Goal: Task Accomplishment & Management: Manage account settings

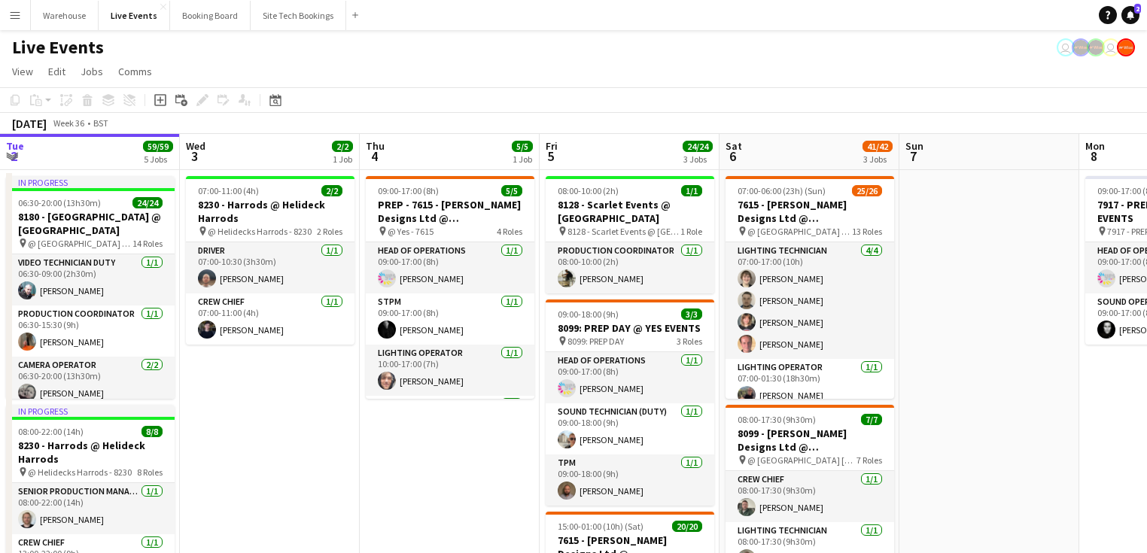
scroll to position [0, 388]
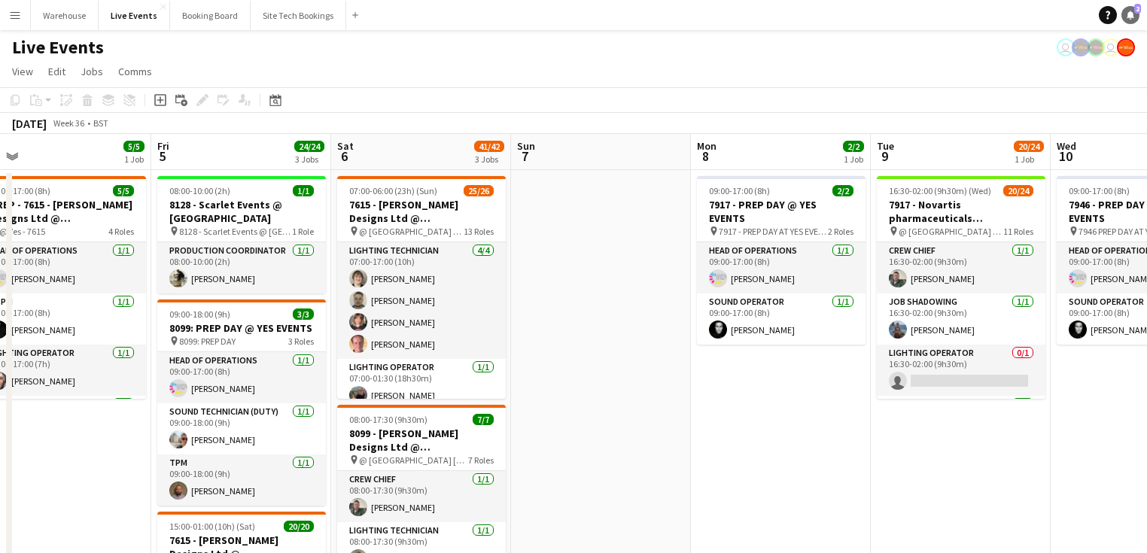
click at [1136, 15] on link "Notifications 2" at bounding box center [1130, 15] width 18 height 18
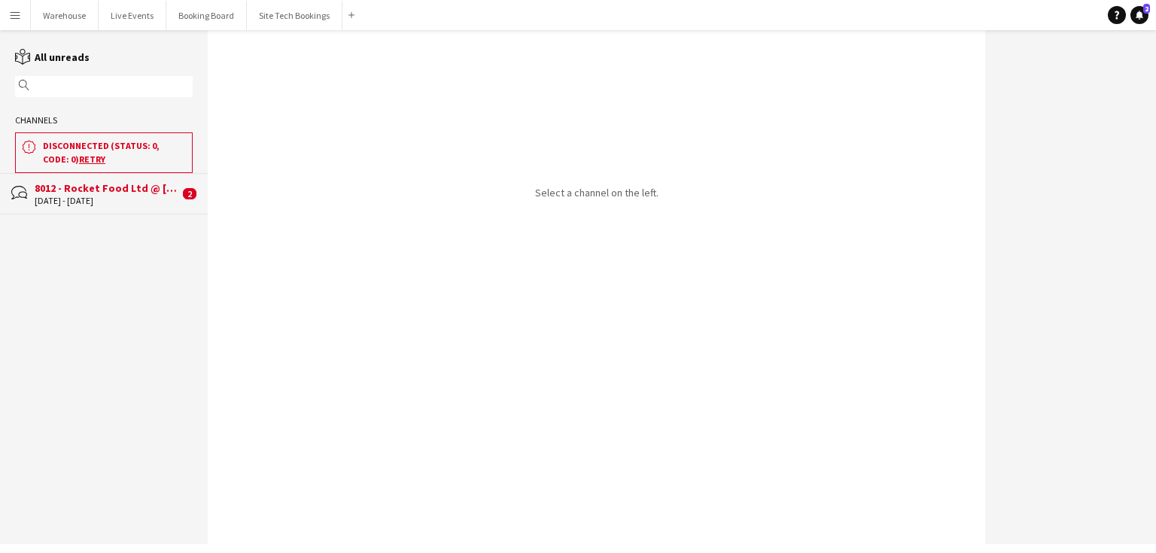
click at [81, 151] on h3 "disconnected (status: 0, code: 0) Retry" at bounding box center [114, 152] width 143 height 27
click at [86, 182] on div "8012 - Rocket Food Ltd @ [GEOGRAPHIC_DATA]" at bounding box center [107, 188] width 144 height 14
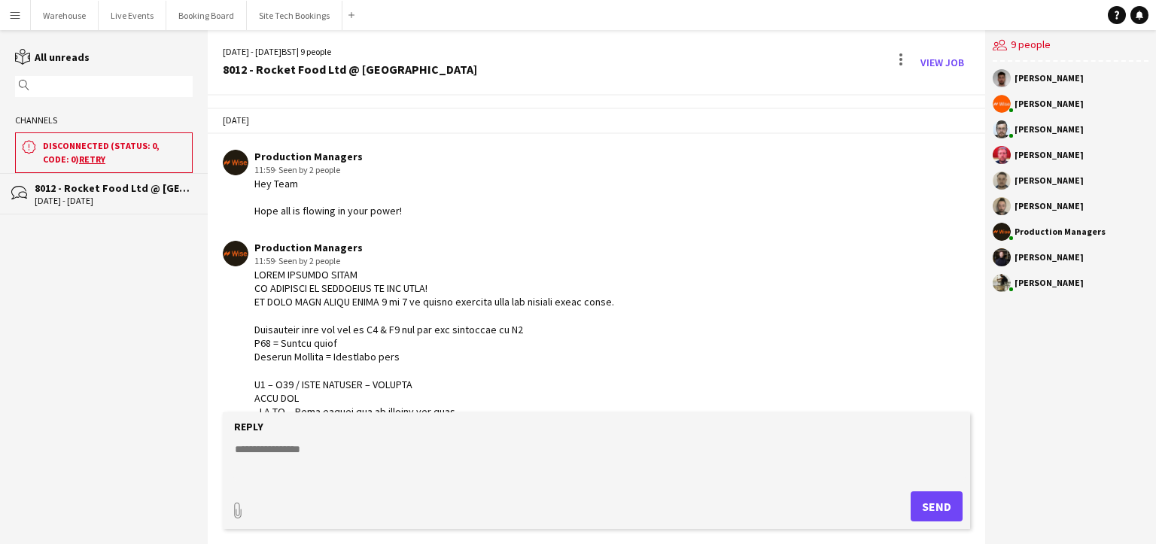
scroll to position [202, 0]
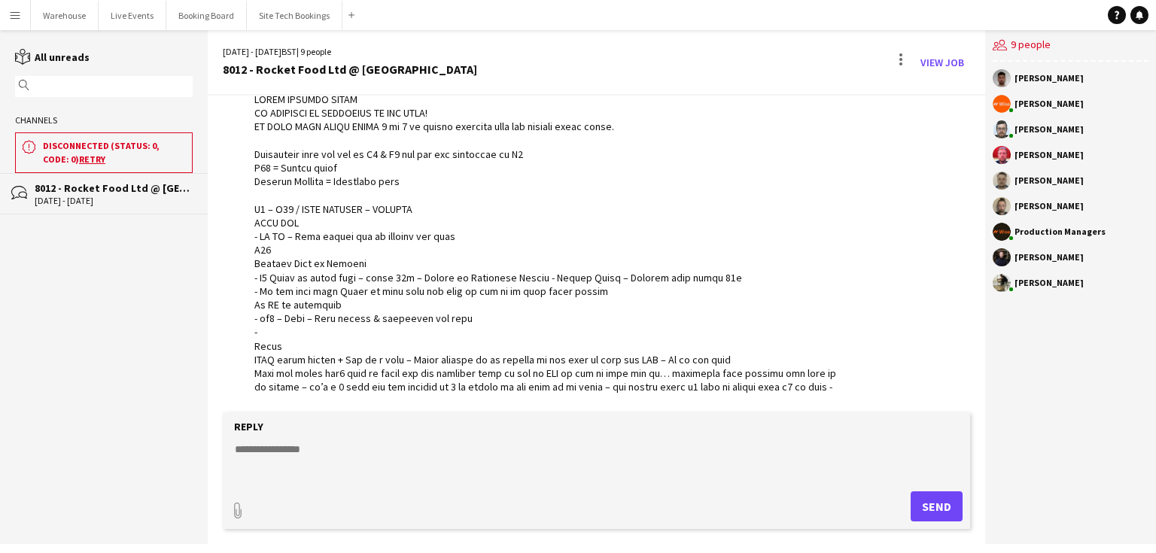
click at [90, 177] on div "bubbles 8012 - Rocket Food Ltd @ [GEOGRAPHIC_DATA] [DATE] - [DATE]" at bounding box center [104, 193] width 208 height 41
click at [96, 196] on div "[DATE] - [DATE]" at bounding box center [114, 201] width 158 height 11
click at [29, 193] on div "bubbles 8012 - Rocket Food Ltd @ [GEOGRAPHIC_DATA] [DATE] - [DATE]" at bounding box center [104, 193] width 208 height 41
click at [123, 6] on button "Live Events Close" at bounding box center [133, 15] width 68 height 29
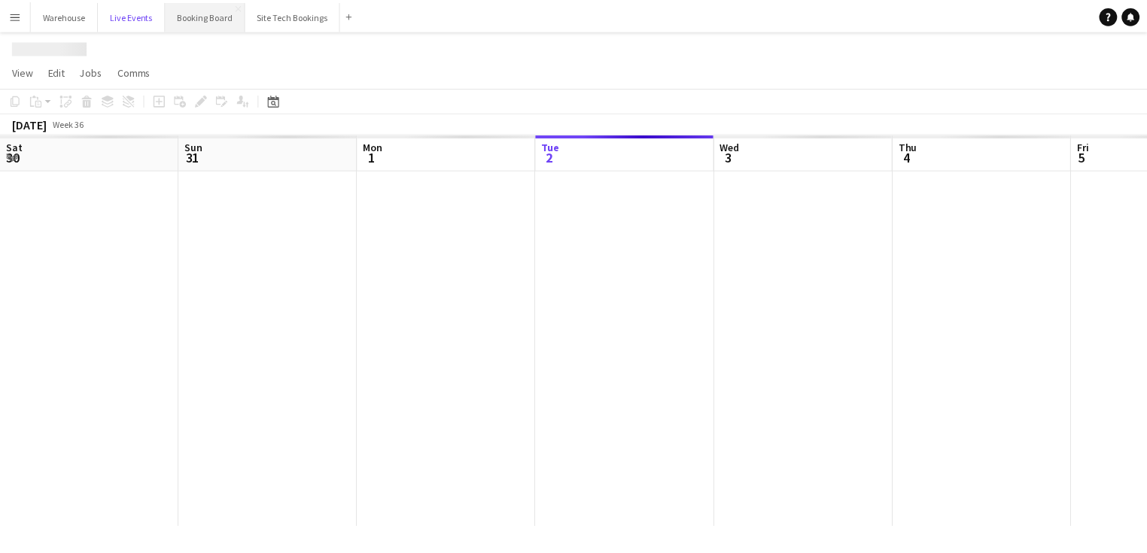
scroll to position [0, 360]
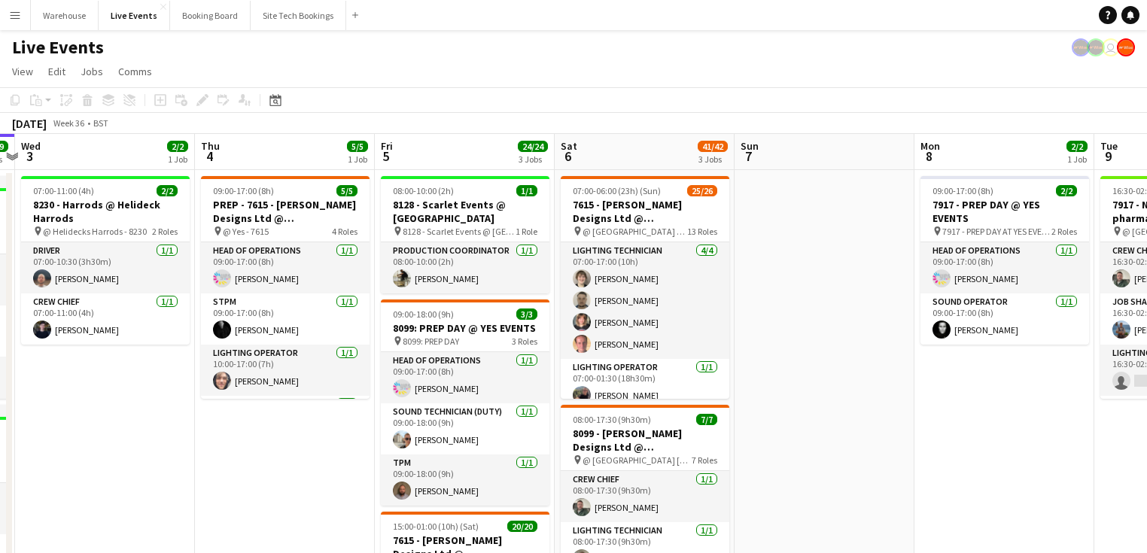
drag, startPoint x: 605, startPoint y: 458, endPoint x: 222, endPoint y: 392, distance: 388.7
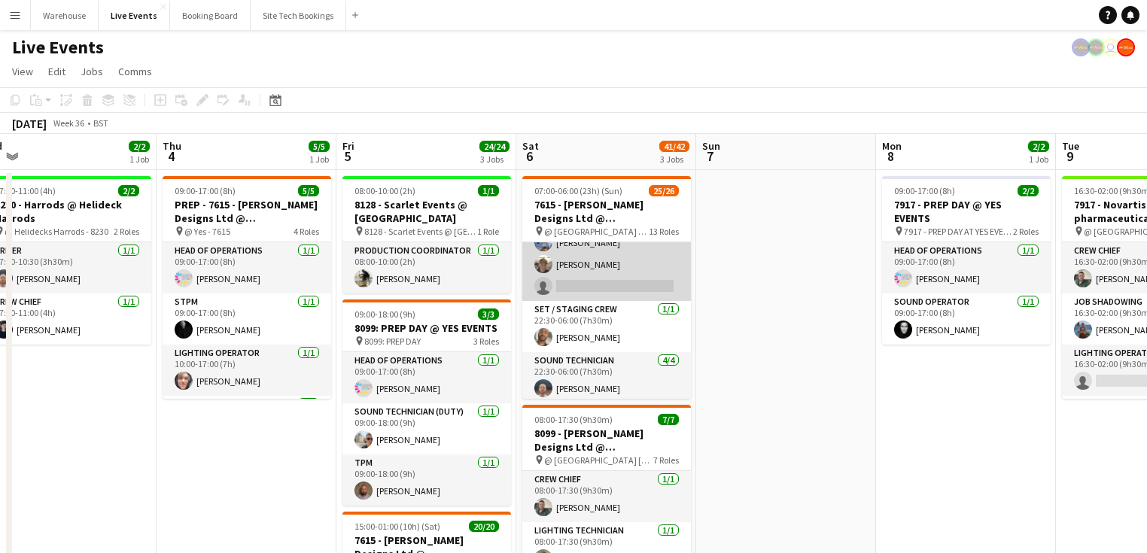
scroll to position [662, 0]
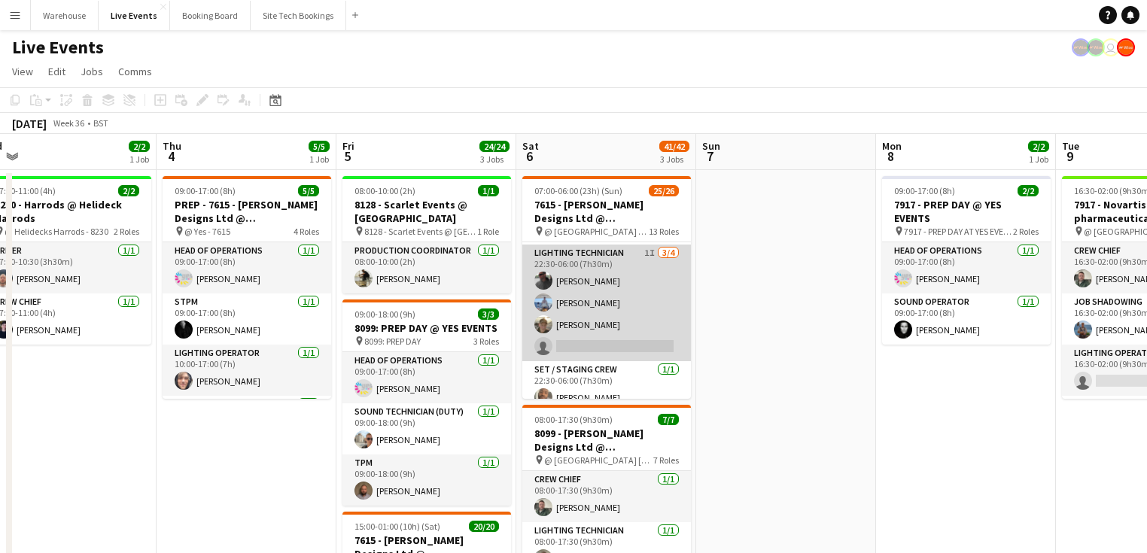
click at [602, 254] on app-card-role "Lighting Technician 1I [DATE] 22:30-06:00 (7h30m) [PERSON_NAME] [PERSON_NAME] […" at bounding box center [606, 303] width 169 height 117
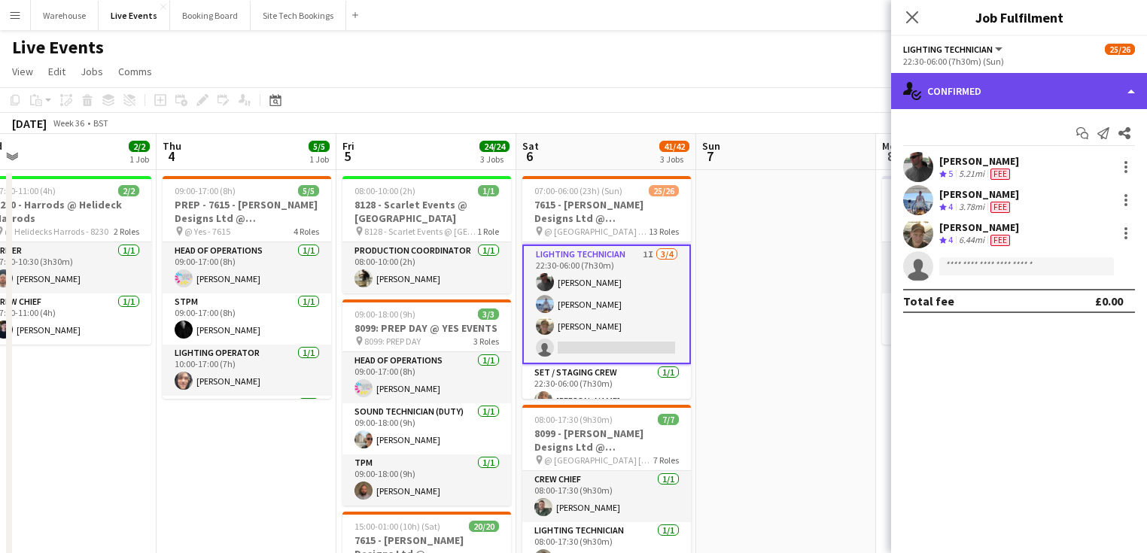
click at [943, 97] on div "single-neutral-actions-check-2 Confirmed" at bounding box center [1019, 91] width 256 height 36
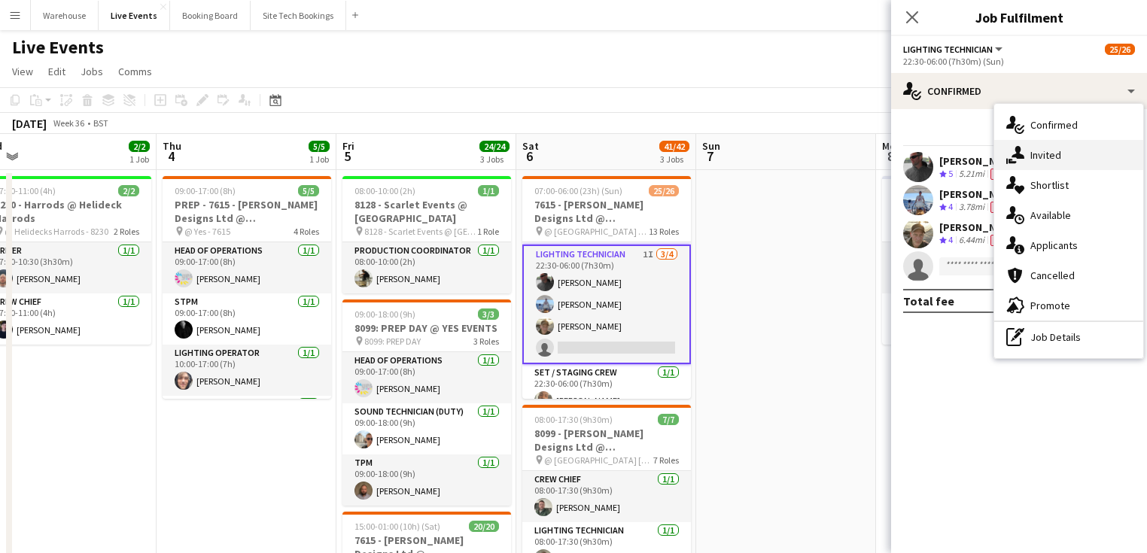
click at [1036, 154] on span "Invited" at bounding box center [1045, 155] width 31 height 14
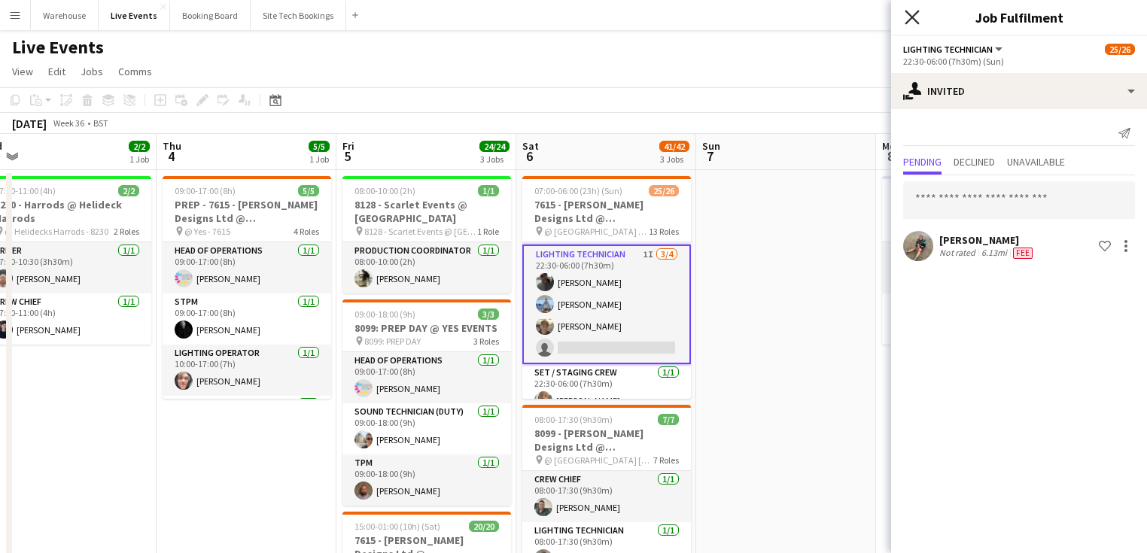
click at [913, 12] on icon "Close pop-in" at bounding box center [912, 17] width 14 height 14
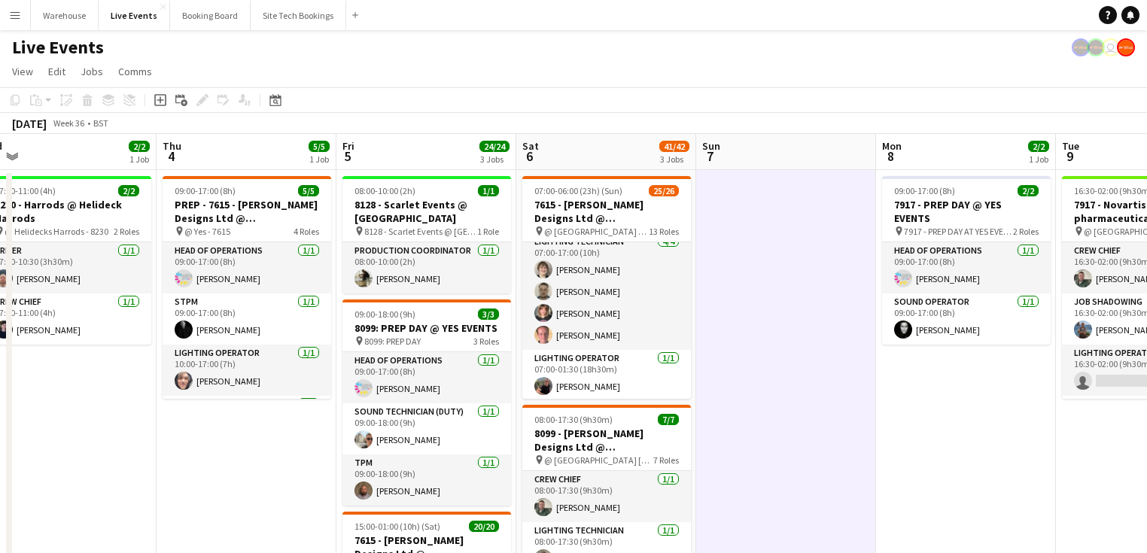
scroll to position [0, 0]
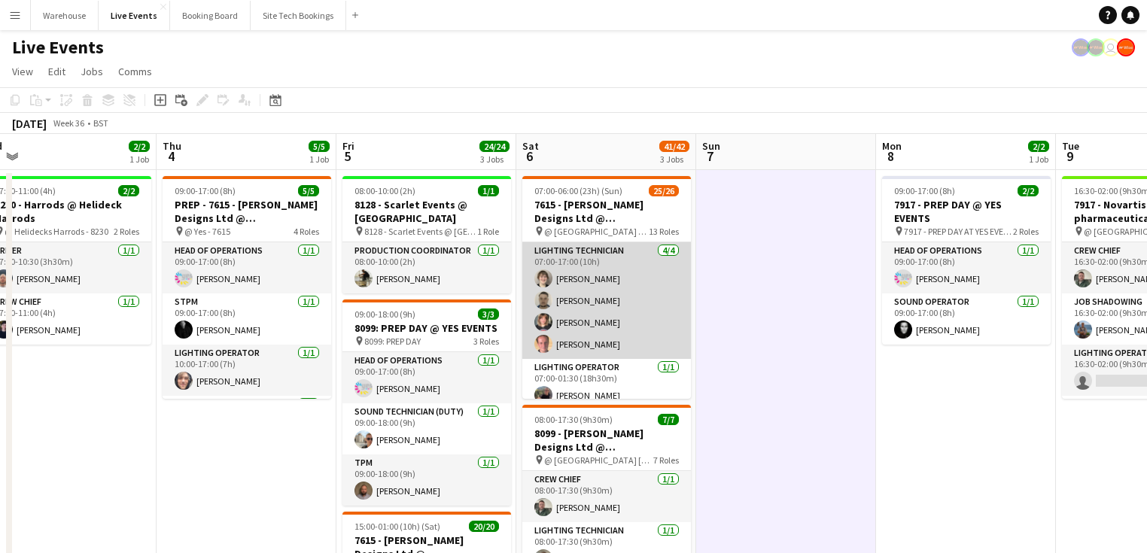
click at [542, 279] on app-user-avatar at bounding box center [543, 278] width 18 height 18
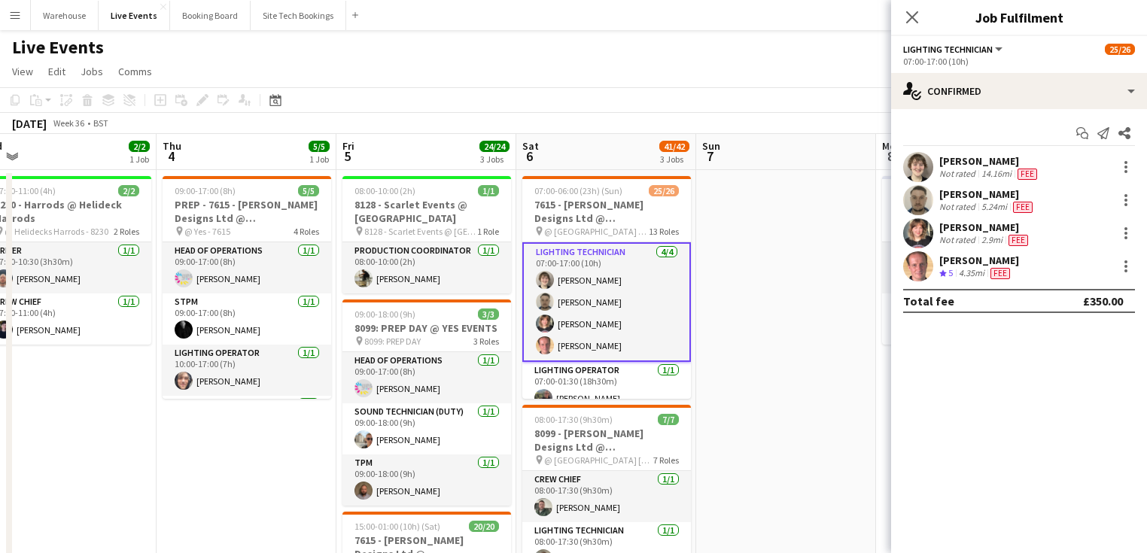
click at [926, 165] on app-user-avatar at bounding box center [918, 167] width 30 height 30
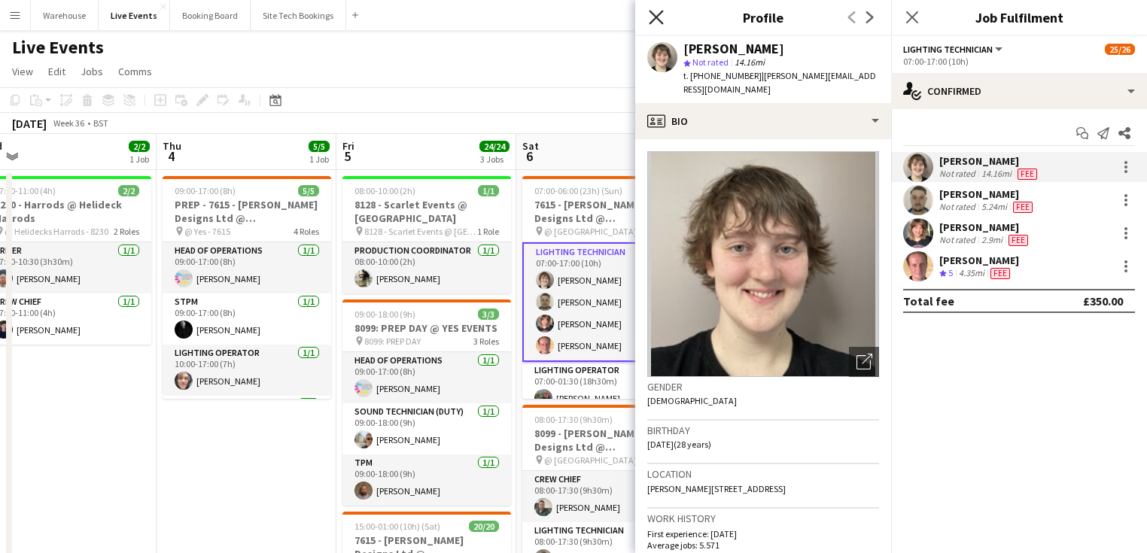
click at [656, 18] on icon at bounding box center [656, 17] width 14 height 14
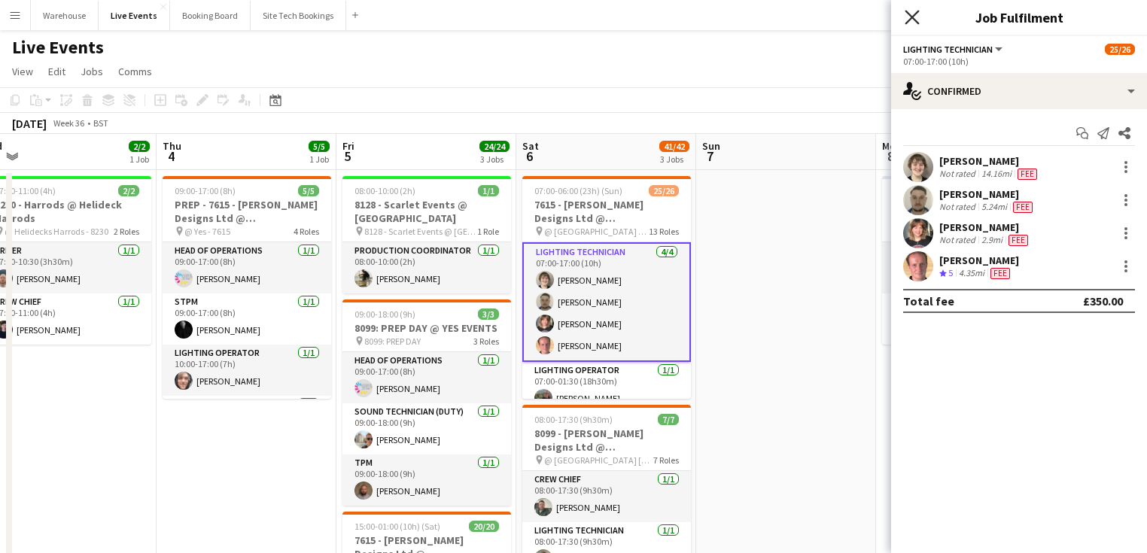
click at [908, 21] on icon at bounding box center [912, 17] width 14 height 14
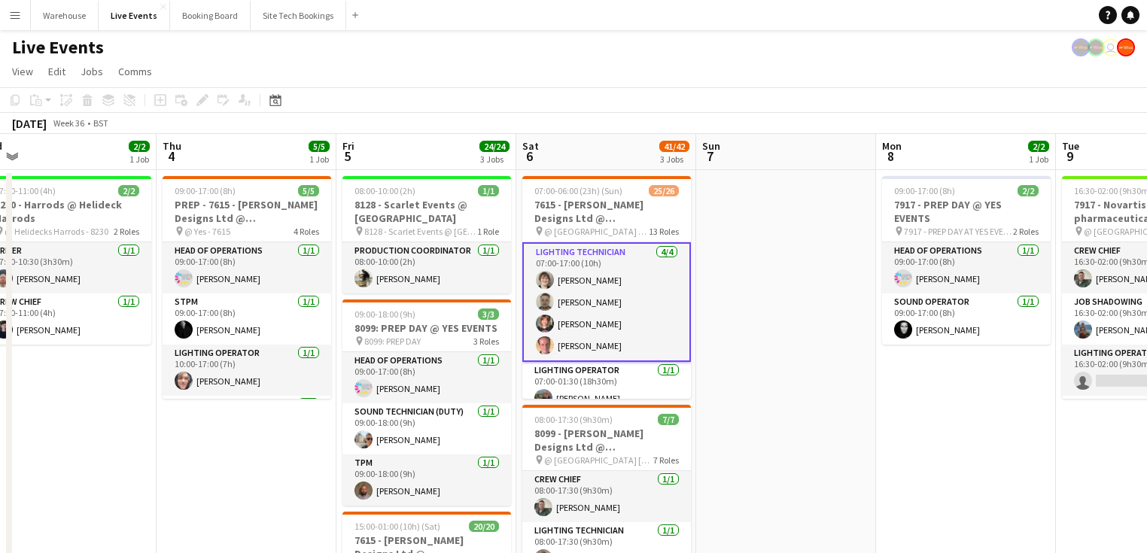
drag, startPoint x: 781, startPoint y: 316, endPoint x: 770, endPoint y: 312, distance: 12.2
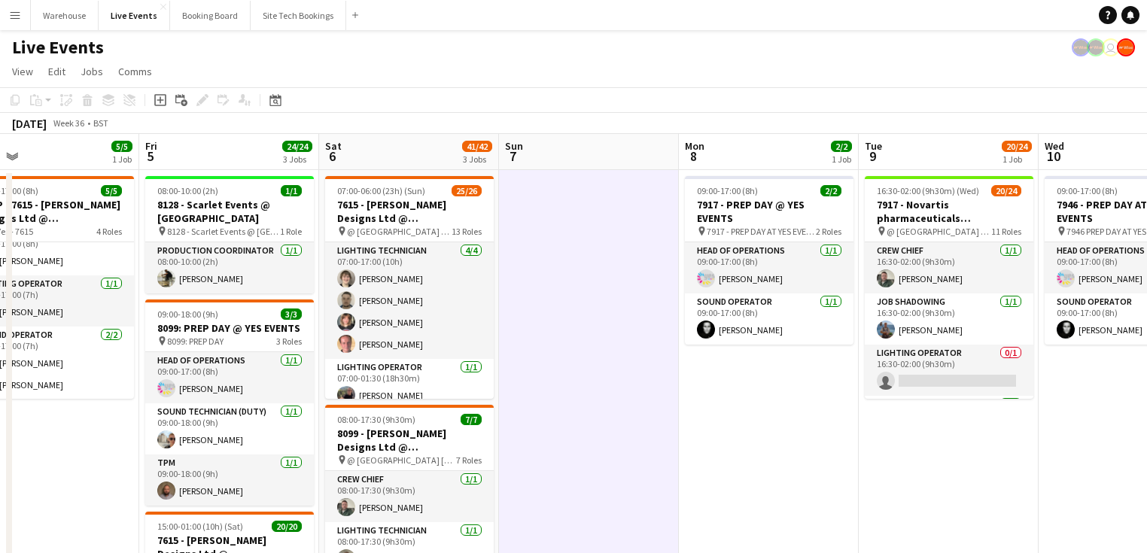
scroll to position [0, 542]
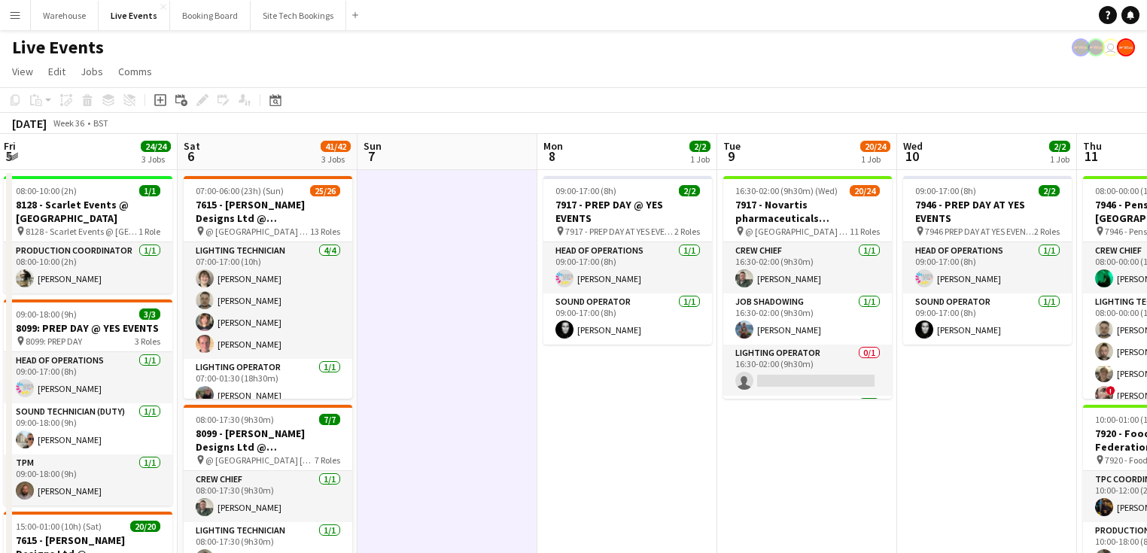
drag, startPoint x: 759, startPoint y: 377, endPoint x: 436, endPoint y: 349, distance: 323.3
